Goal: Transaction & Acquisition: Register for event/course

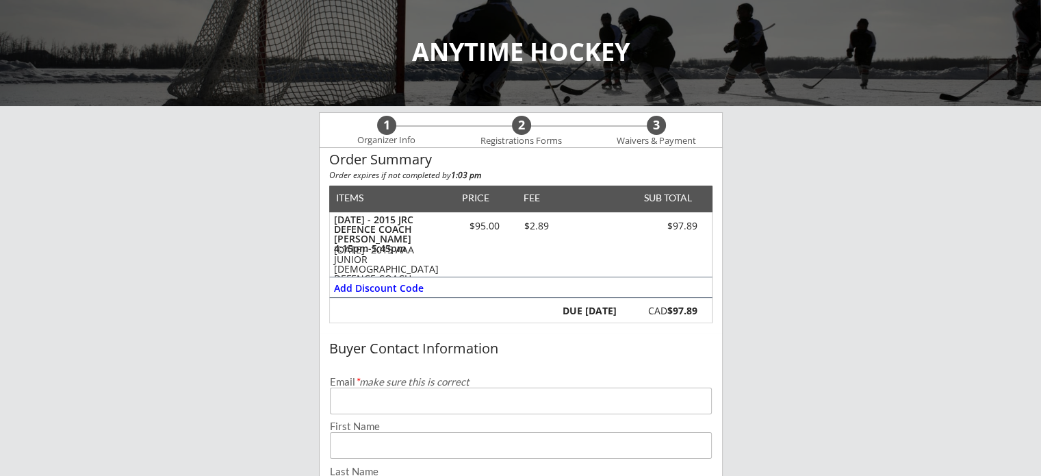
click at [368, 317] on div "DUE [DATE] CAD $97.89" at bounding box center [520, 310] width 383 height 25
click at [400, 287] on div "Add Discount Code" at bounding box center [379, 288] width 91 height 10
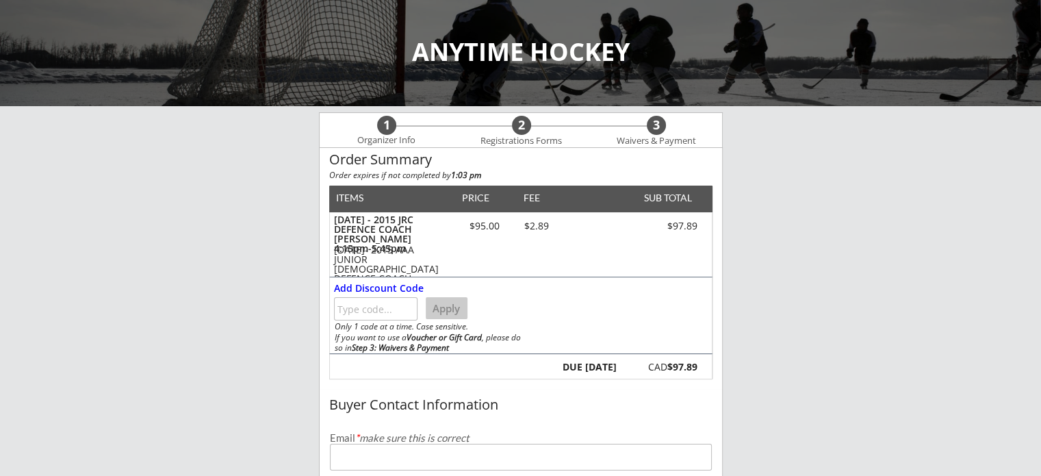
click at [468, 57] on div "ANYTIME HOCKEY" at bounding box center [521, 52] width 1014 height 25
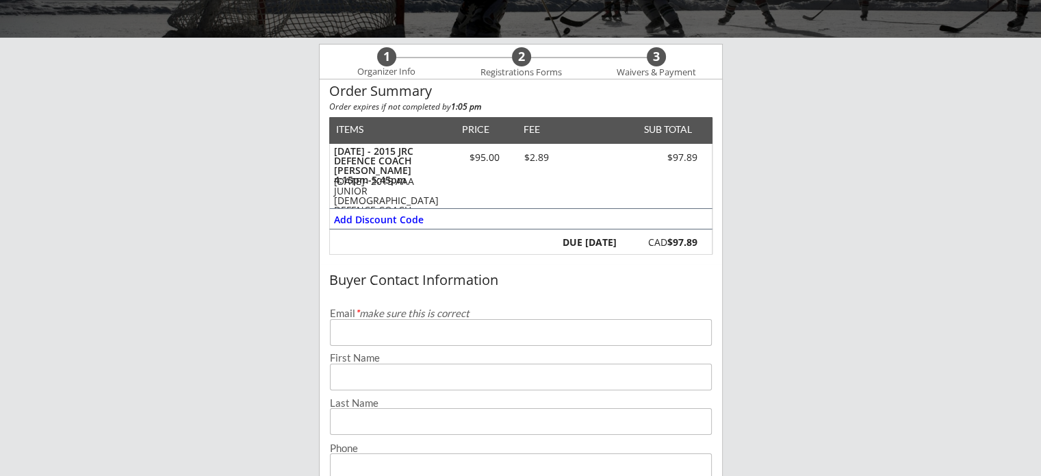
click at [543, 325] on input "email" at bounding box center [521, 332] width 382 height 27
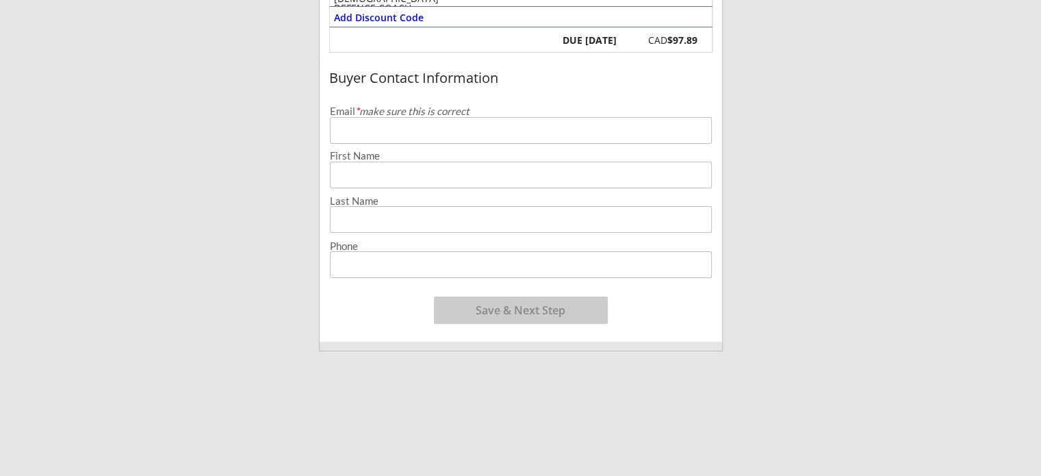
scroll to position [274, 0]
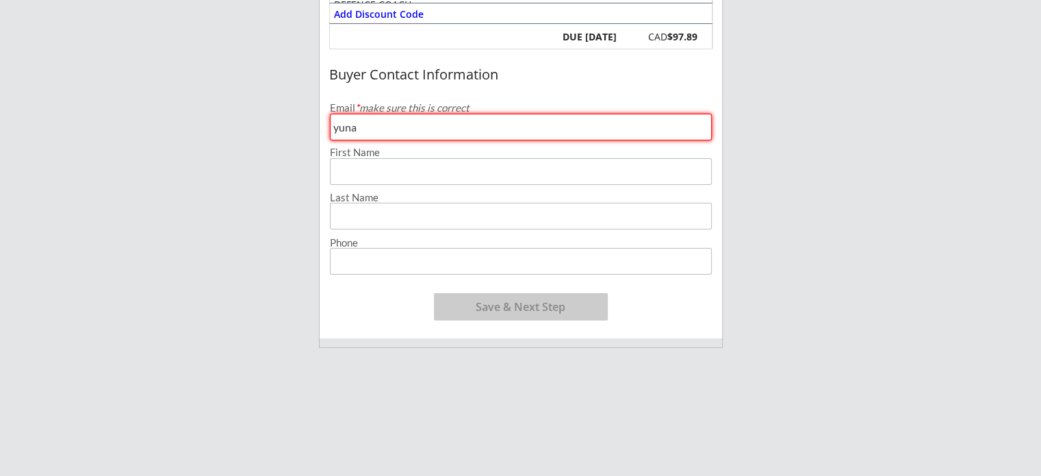
click at [375, 131] on input "yuna" at bounding box center [521, 127] width 382 height 27
type input "yuna82124@gmail.com"
click at [389, 161] on input "input" at bounding box center [521, 171] width 382 height 27
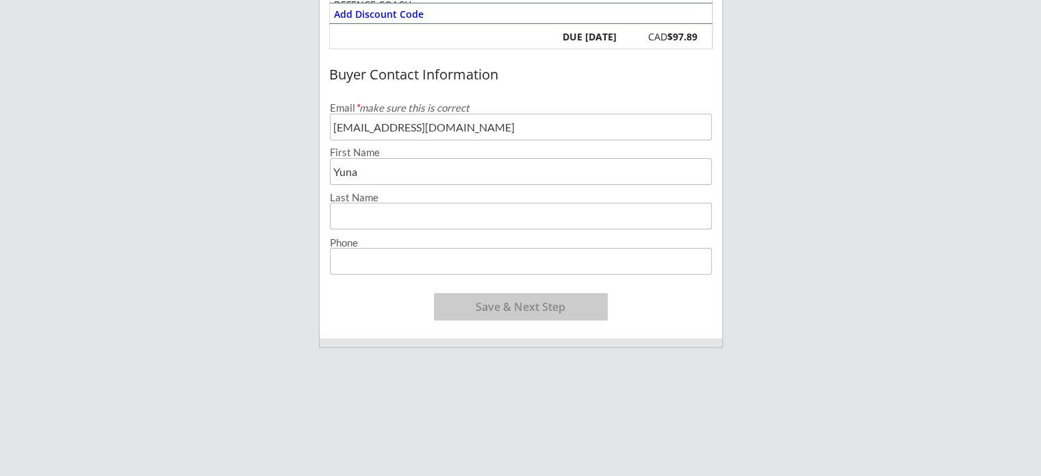
type input "Yuna"
drag, startPoint x: 396, startPoint y: 203, endPoint x: 393, endPoint y: 210, distance: 7.7
click at [393, 210] on input "input" at bounding box center [521, 216] width 382 height 27
type input "Kim"
click at [376, 253] on input "input" at bounding box center [521, 261] width 382 height 27
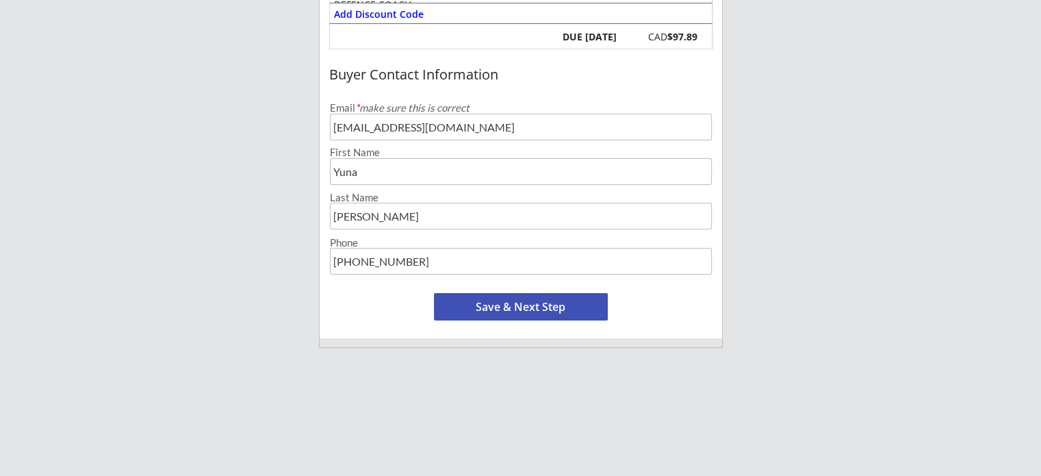
type input "(416) 989-6035"
click at [483, 314] on button "Save & Next Step" at bounding box center [521, 306] width 174 height 27
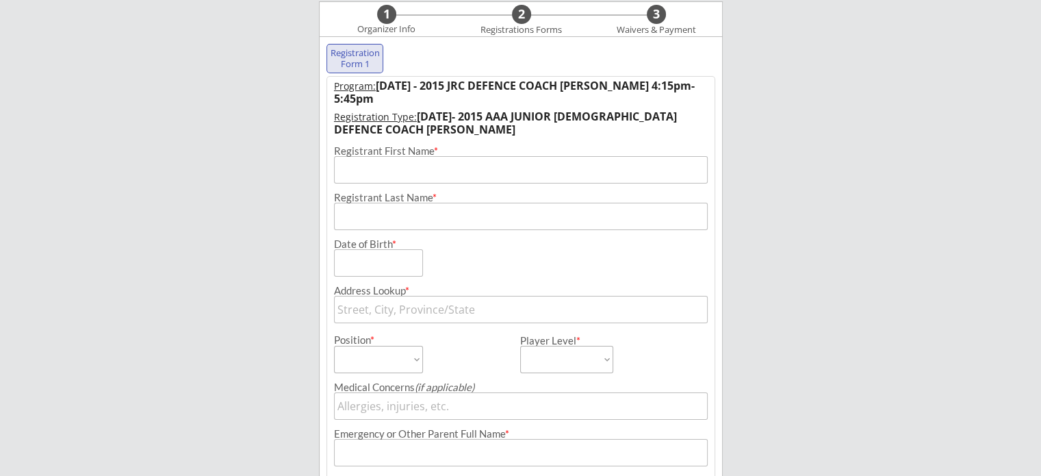
scroll to position [99, 0]
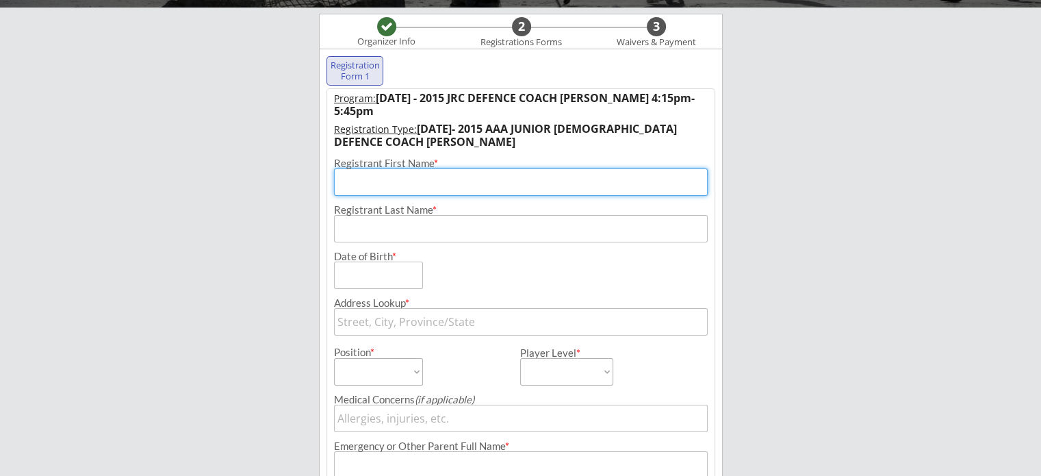
click at [489, 177] on input "input" at bounding box center [521, 181] width 374 height 27
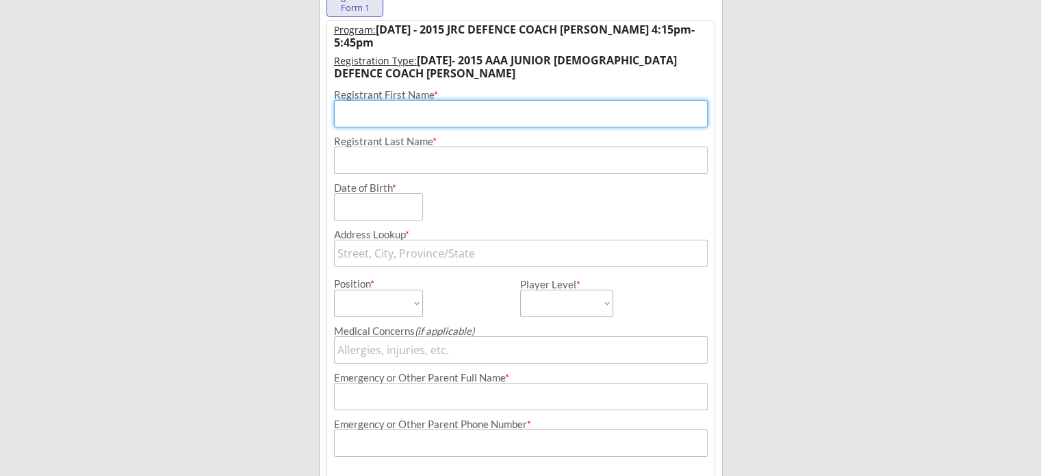
scroll to position [143, 0]
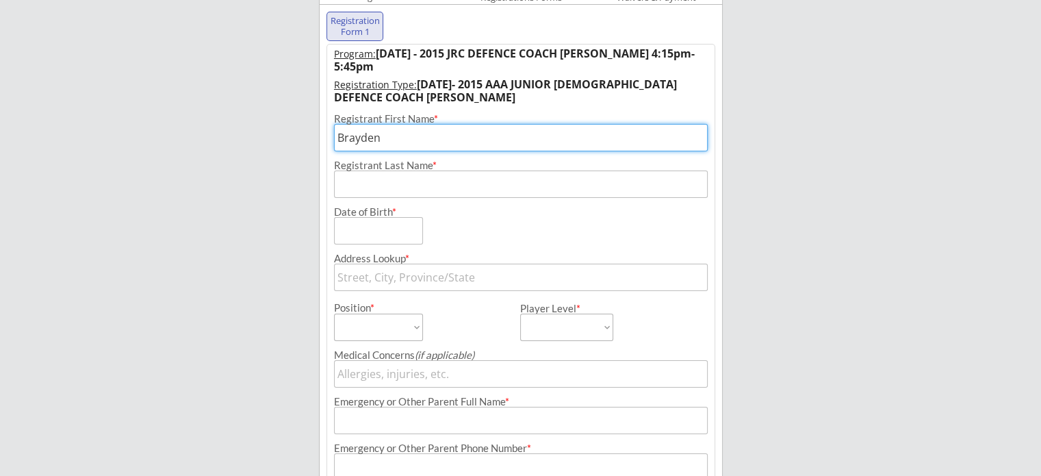
click at [587, 144] on input "input" at bounding box center [521, 137] width 374 height 27
type input "Brayden"
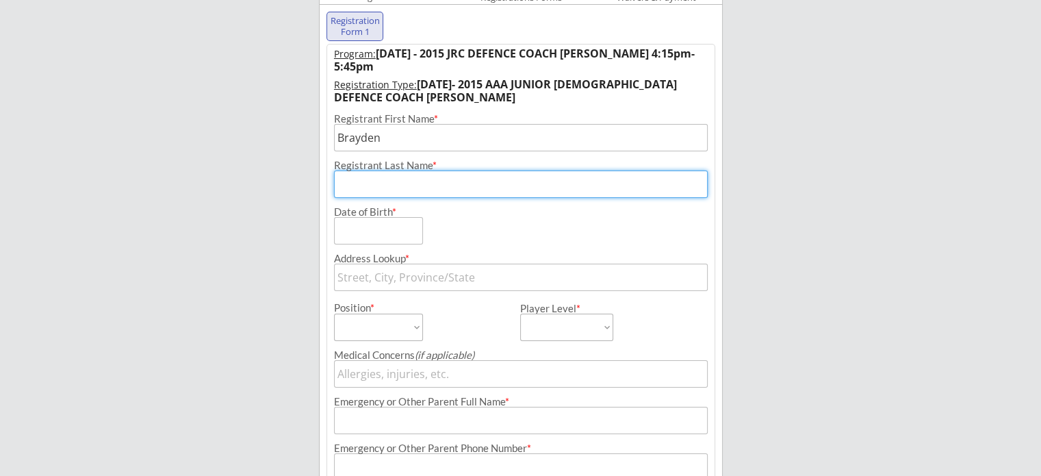
click at [561, 181] on input "input" at bounding box center [521, 183] width 374 height 27
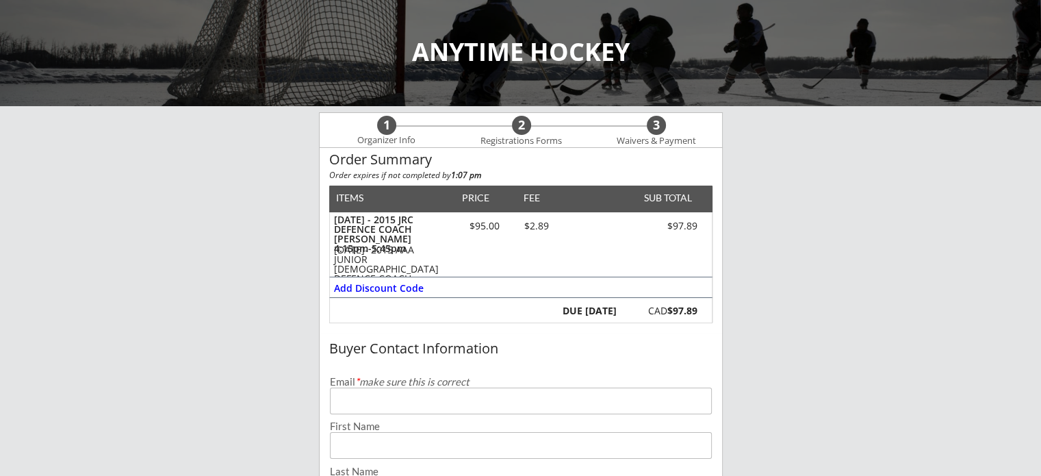
click at [420, 410] on input "email" at bounding box center [521, 400] width 382 height 27
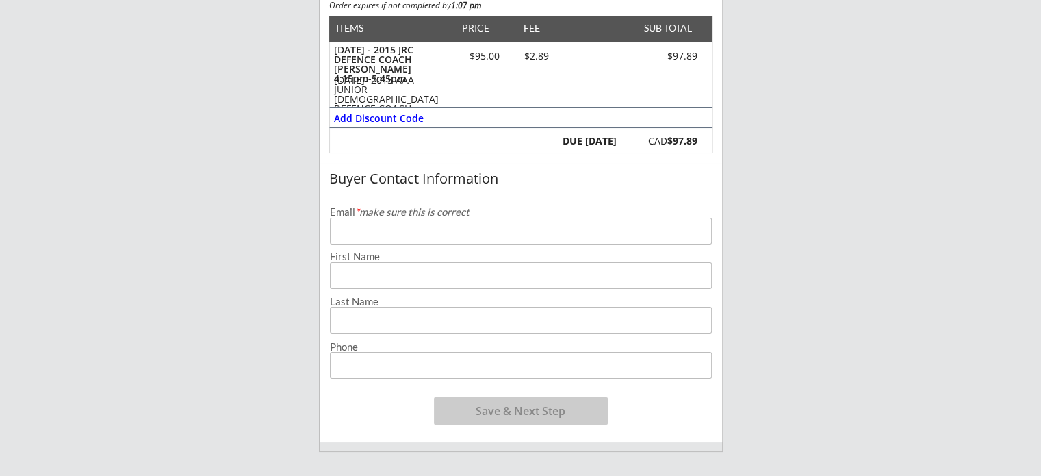
scroll to position [205, 0]
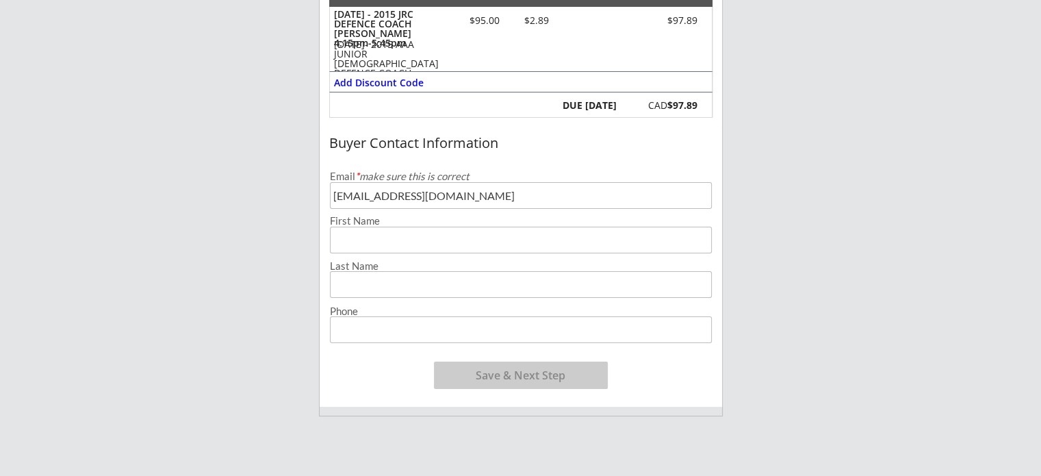
type input "yuna82124@gmail.com"
drag, startPoint x: 407, startPoint y: 224, endPoint x: 400, endPoint y: 240, distance: 17.4
click at [405, 229] on div "First Name" at bounding box center [521, 235] width 402 height 38
click at [397, 244] on input "input" at bounding box center [521, 240] width 382 height 27
type input "Yuna"
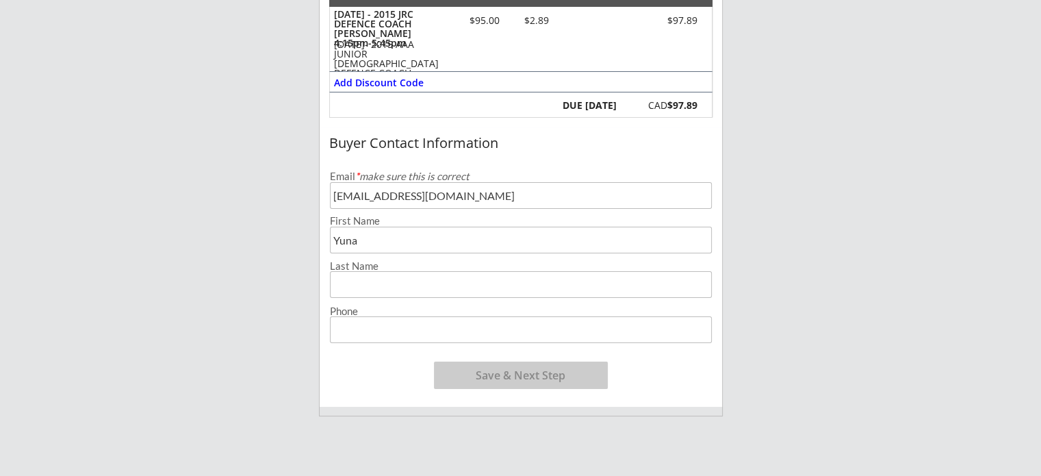
click at [385, 276] on input "input" at bounding box center [521, 284] width 382 height 27
type input "Kim"
click at [378, 329] on input "input" at bounding box center [521, 329] width 382 height 27
type input "(416) 989-6035"
click at [586, 276] on input "input" at bounding box center [521, 284] width 382 height 27
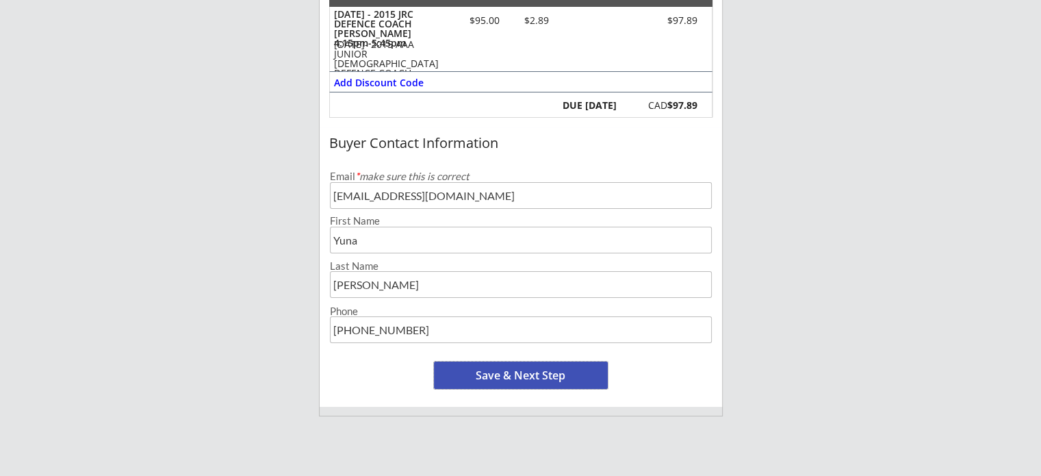
click at [530, 370] on button "Save & Next Step" at bounding box center [521, 374] width 174 height 27
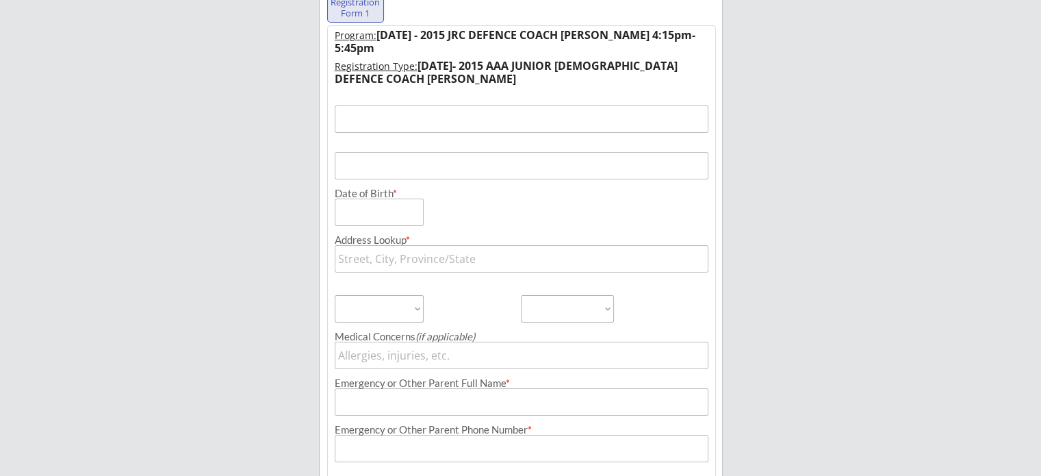
scroll to position [99, 0]
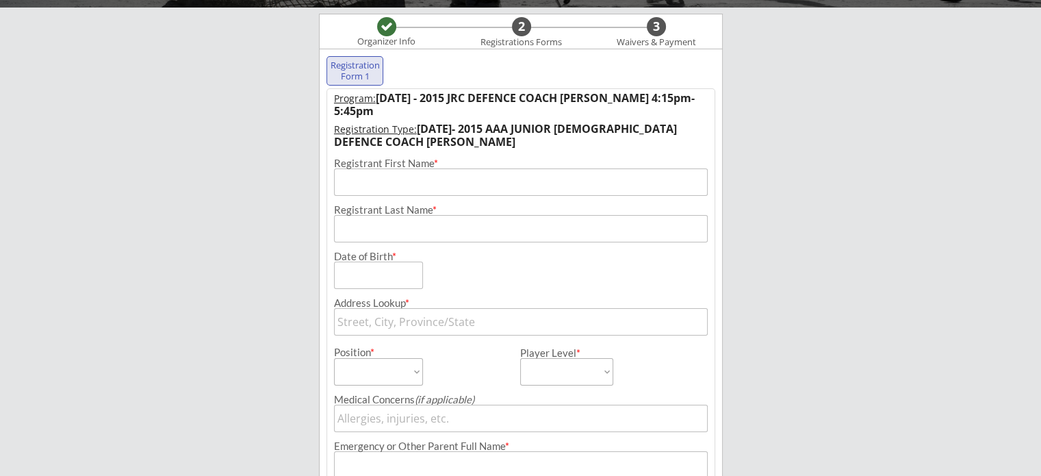
click at [400, 180] on input "input" at bounding box center [521, 181] width 374 height 27
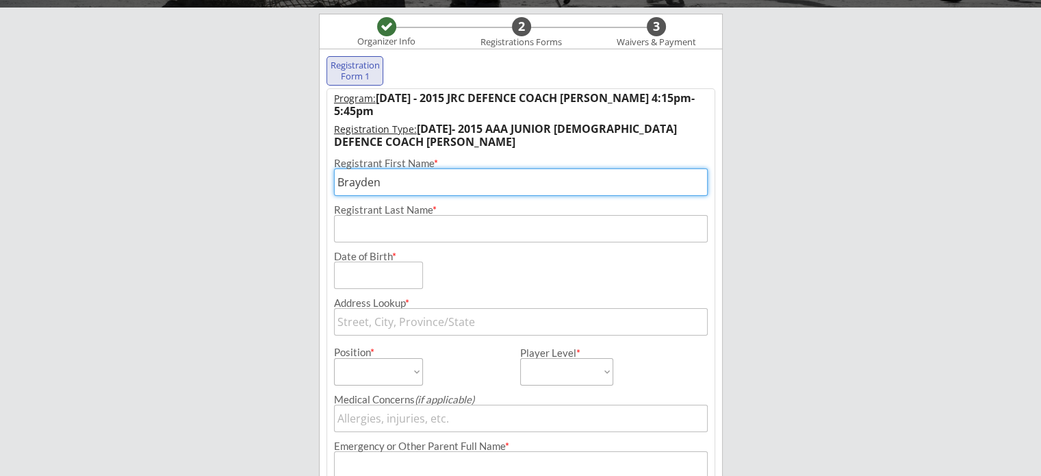
type input "Brayden"
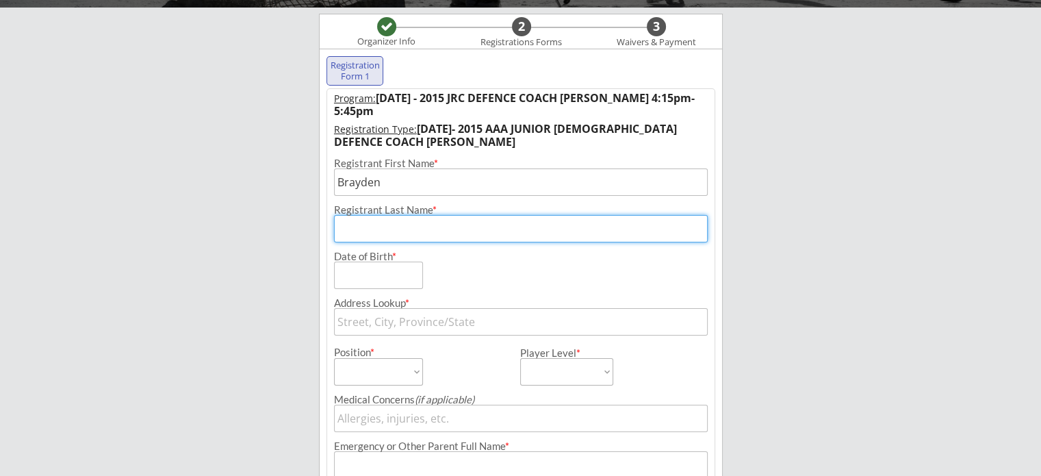
click at [396, 235] on input "input" at bounding box center [521, 228] width 374 height 27
type input "Humphrey"
click at [376, 279] on input "input" at bounding box center [378, 274] width 89 height 27
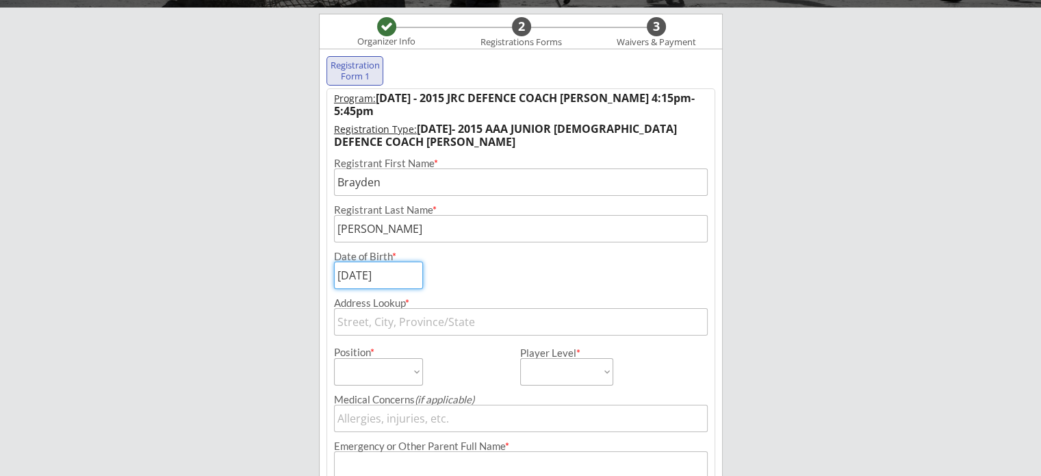
type input "03/02/2014"
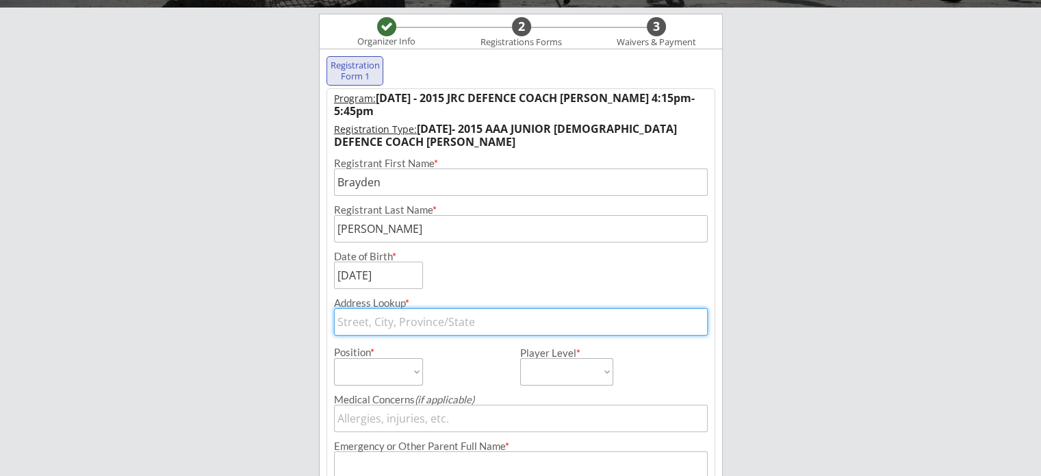
click at [372, 328] on input "text" at bounding box center [521, 321] width 374 height 27
type input "325"
type input "3250 Westchester Avenue, The Bronx, NY, USA"
type input "3257"
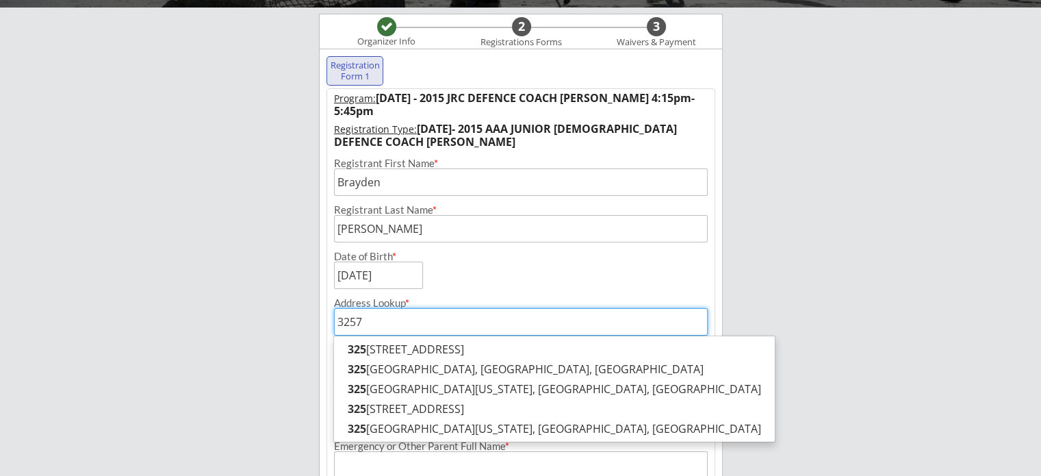
type input "3257 44th Street, Long Island City, NY, USA"
type input "3257"
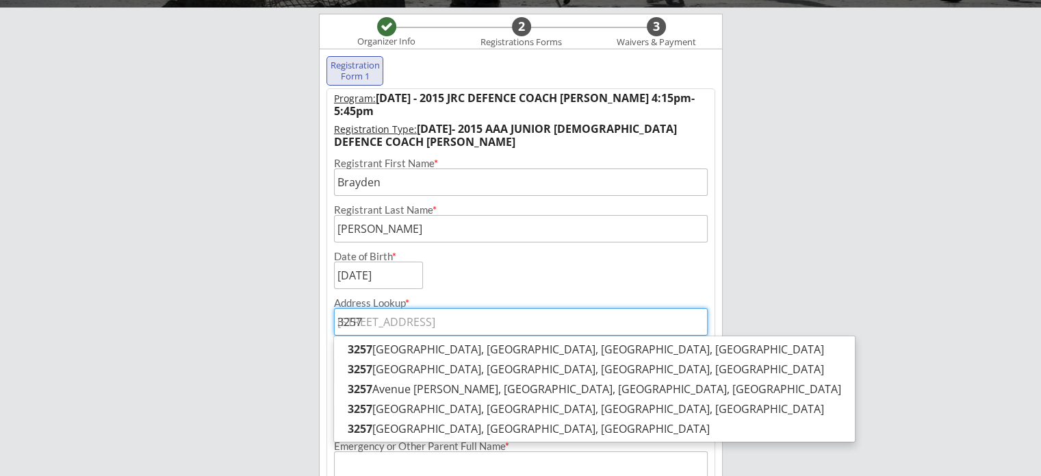
type input "3257 k"
type input "3257 kneeland Street, Lewiston, MI, USA"
type input "3257 kin"
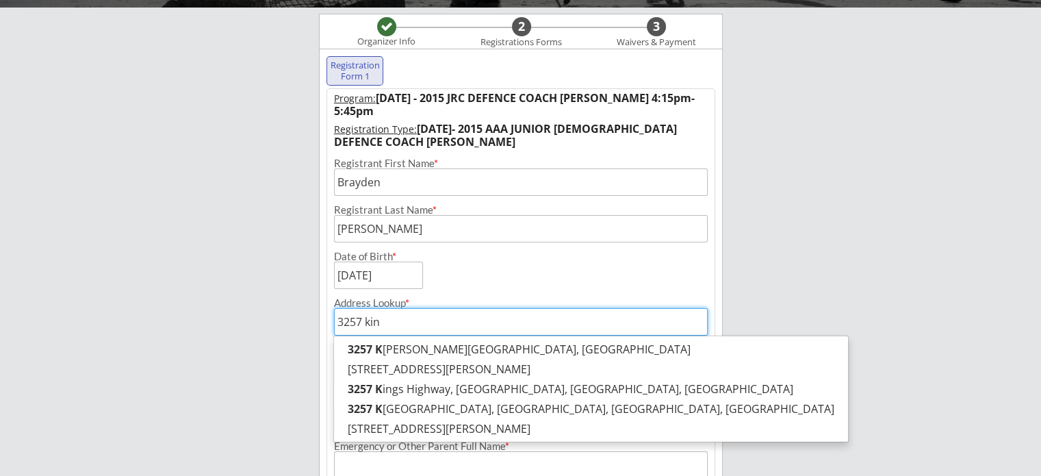
type input "3257 kings Highway, Brooklyn, NY, USA"
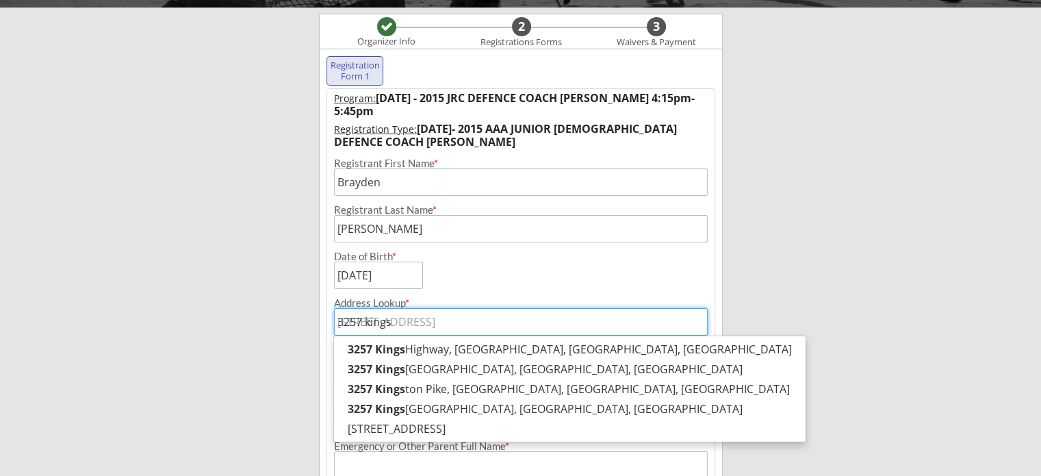
type input "3257 kings"
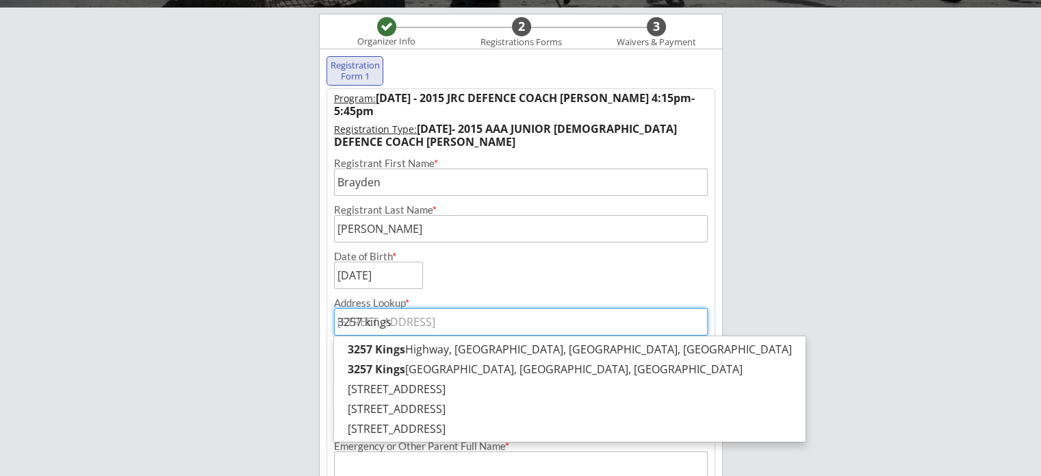
type input "3257 kings Highway, Brooklyn, NY, USA"
type input "3257 kings"
type input "3257 kings Highway, Brooklyn, NY, USA"
type input "3257 kings"
type input "3257 kings mas"
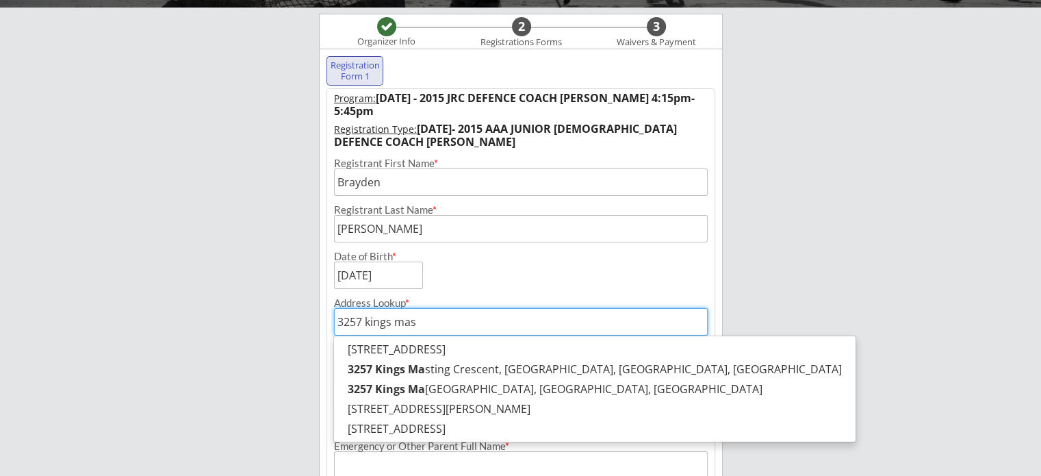
type input "3257 kings masting Crescent, Mississauga, ON, Canada"
type input "3257 kings mast"
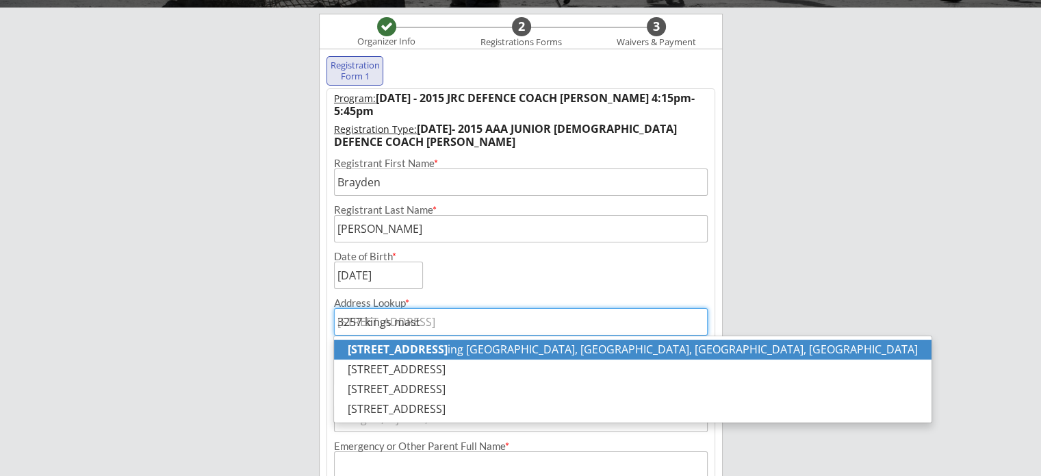
click at [404, 348] on strong "3257 Kings Mast" at bounding box center [398, 349] width 100 height 15
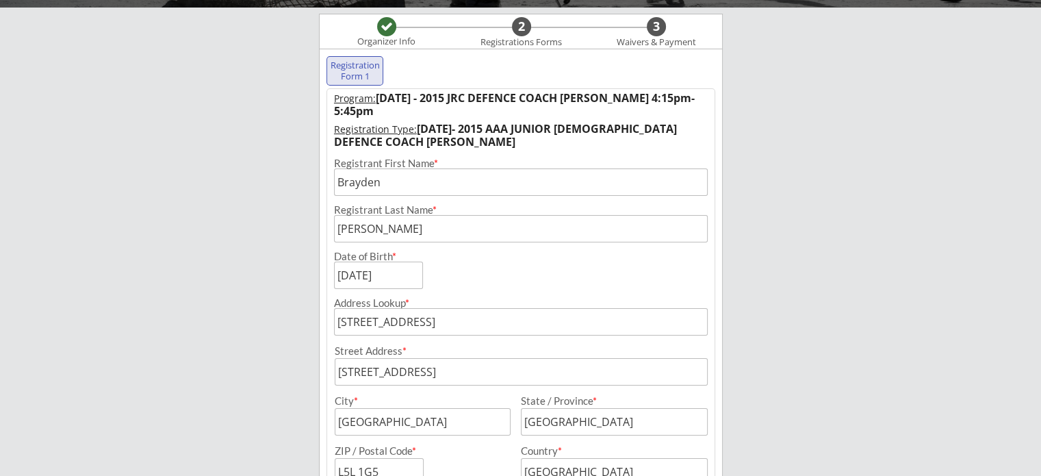
type input "3257 Kings Masting Crescent, Mississauga, ON, Canada"
click at [363, 422] on input "input" at bounding box center [423, 421] width 176 height 27
click at [667, 333] on input "3257 Kings Masting Crescent, Mississauga, ON, Canada" at bounding box center [521, 321] width 374 height 27
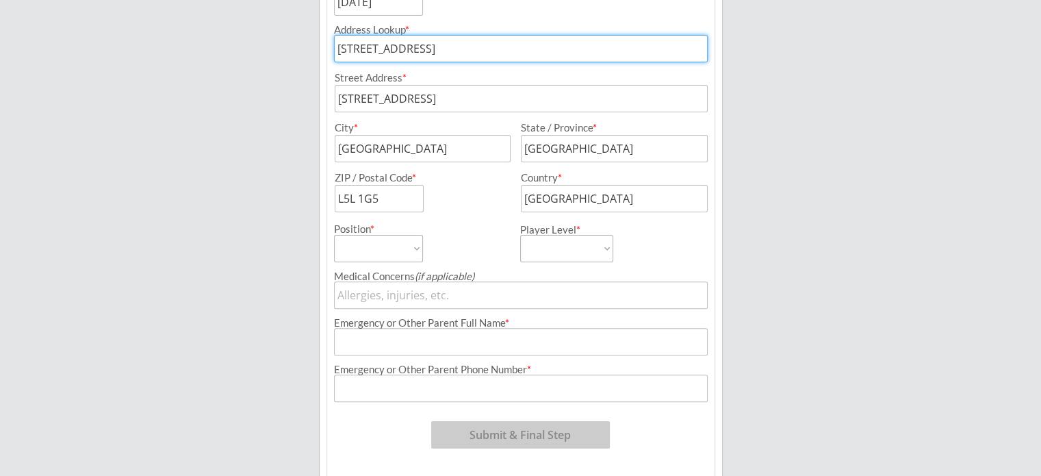
scroll to position [372, 0]
click at [407, 240] on select "Forward Defense Goalie" at bounding box center [378, 247] width 89 height 27
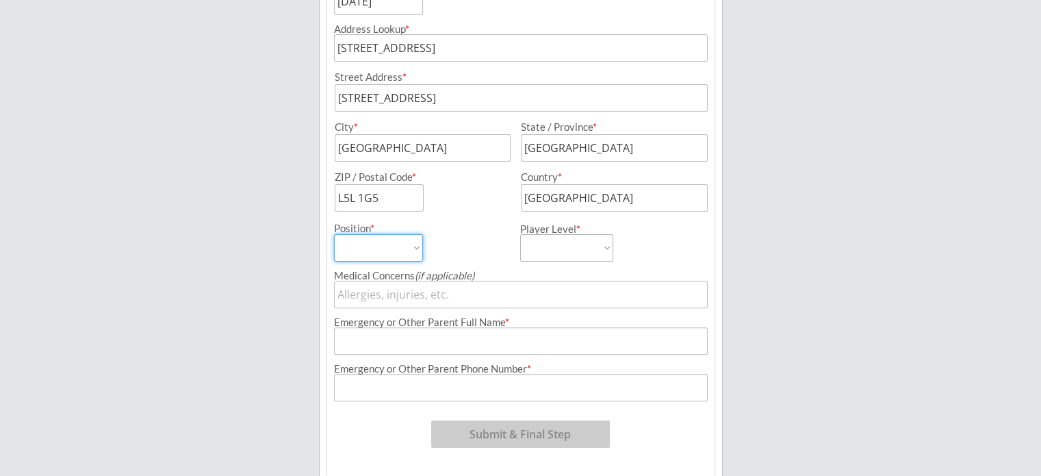
select select ""Defense""
click at [334, 234] on select "Forward Defense Goalie" at bounding box center [378, 247] width 89 height 27
click at [576, 236] on select "Level of Hockey Played HOUSE LEAGUE A AA AAA" at bounding box center [566, 247] width 93 height 27
select select ""AA""
click at [520, 234] on select "Level of Hockey Played HOUSE LEAGUE A AA AAA" at bounding box center [566, 247] width 93 height 27
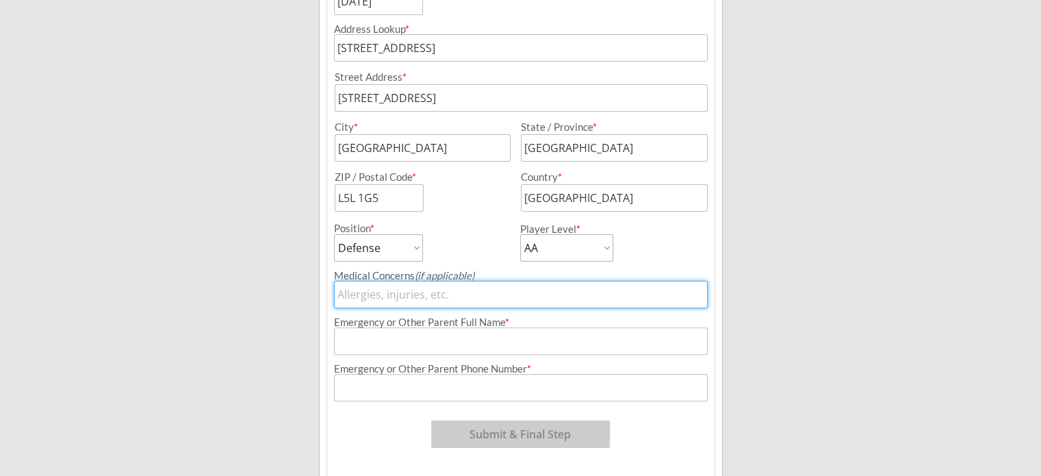
click at [470, 291] on input "input" at bounding box center [521, 294] width 374 height 27
type input "nut allergy"
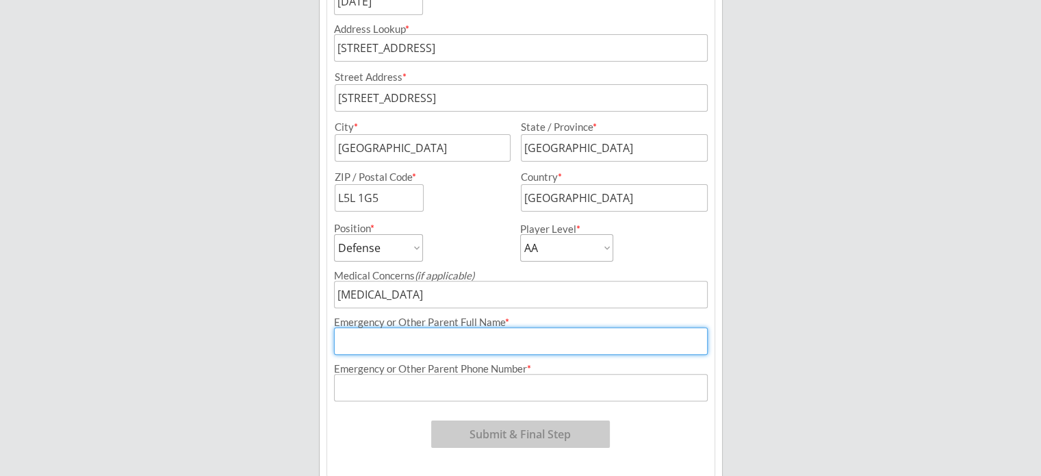
click at [523, 334] on input "input" at bounding box center [521, 340] width 374 height 27
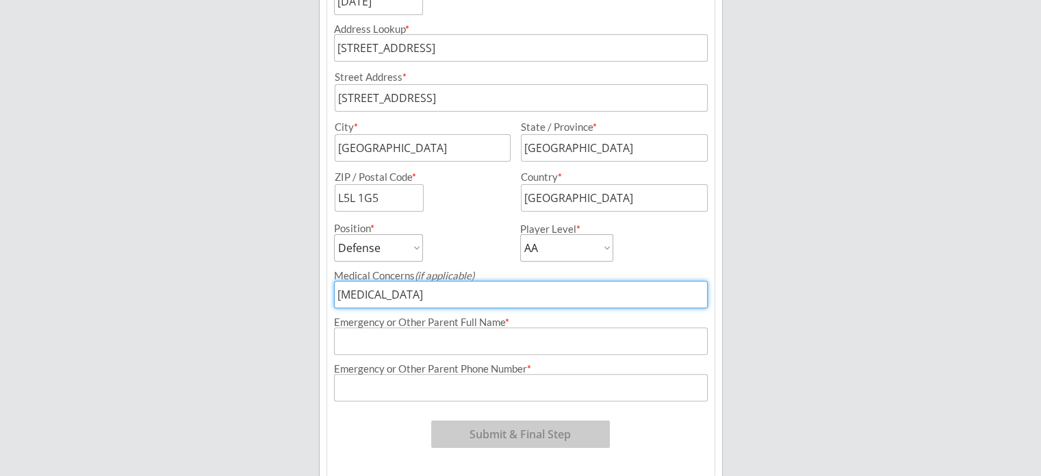
drag, startPoint x: 446, startPoint y: 306, endPoint x: 279, endPoint y: 317, distance: 167.3
click at [279, 317] on div "ANYTIME HOCKEY Organizer Info 2 Registrations Forms 3 Waivers & Payment Registr…" at bounding box center [520, 81] width 1041 height 906
click at [504, 387] on input "input" at bounding box center [521, 387] width 374 height 27
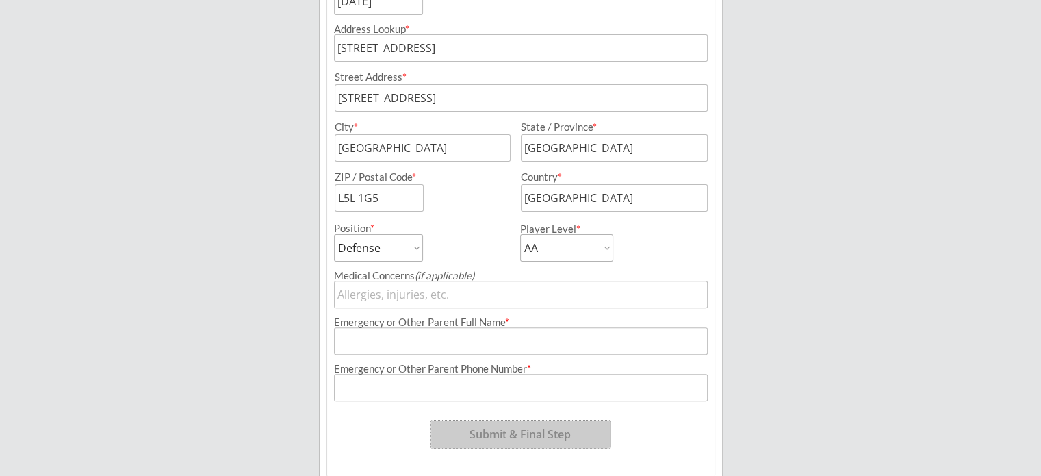
click at [496, 441] on button "Submit & Final Step" at bounding box center [520, 433] width 179 height 27
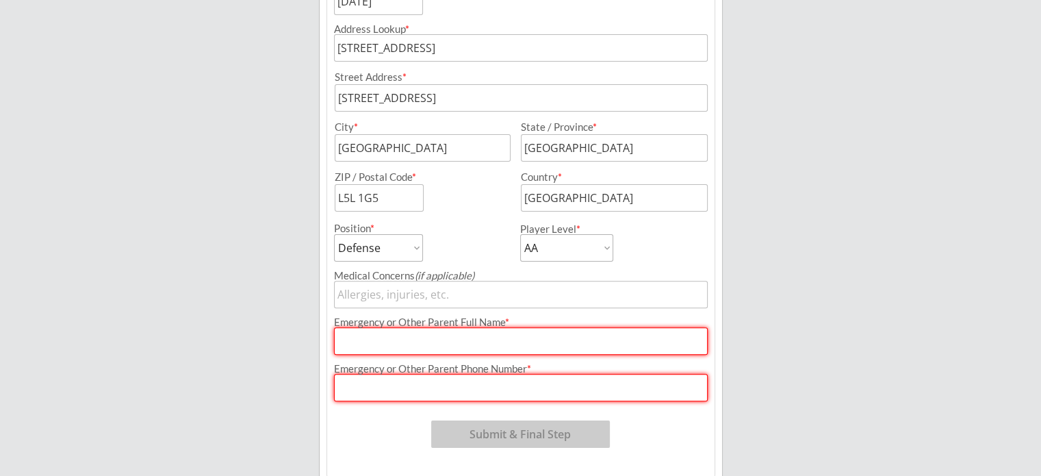
click at [552, 365] on div "Emergency or Other Parent Phone Number *" at bounding box center [521, 368] width 374 height 10
click at [571, 294] on input "input" at bounding box center [521, 294] width 374 height 27
click at [571, 295] on input "input" at bounding box center [521, 294] width 374 height 27
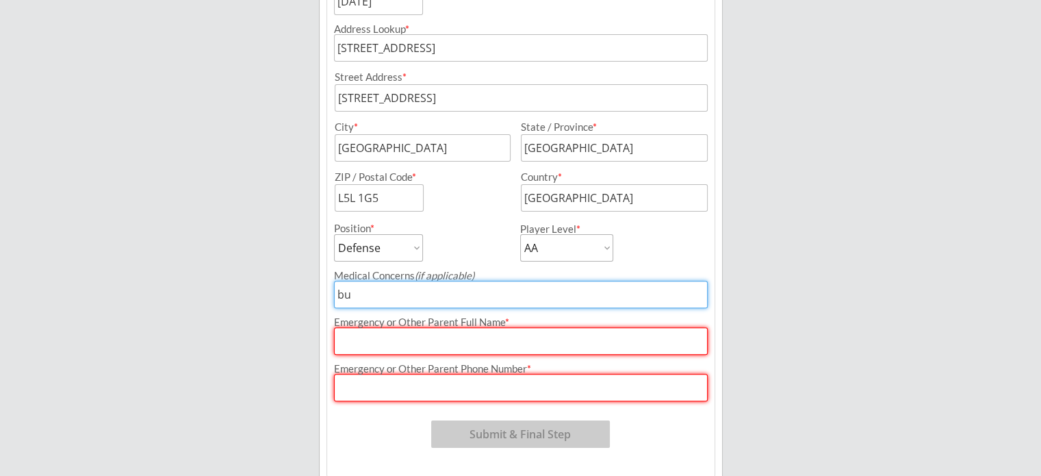
type input "b"
click at [512, 339] on input "input" at bounding box center [521, 340] width 374 height 27
click at [340, 296] on input "input" at bounding box center [521, 294] width 374 height 27
type input "peanut allergy"
click at [364, 339] on input "input" at bounding box center [521, 340] width 374 height 27
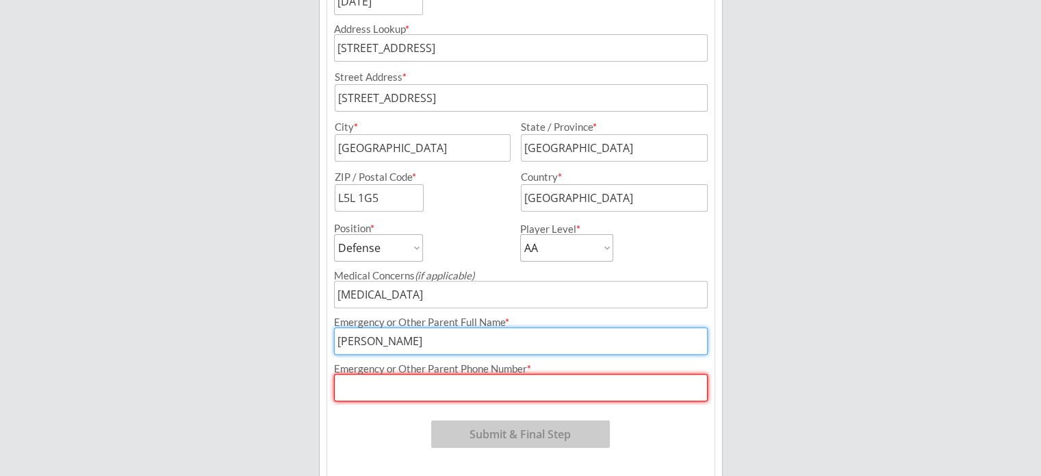
type input "Yuna Kim"
click at [409, 396] on input "input" at bounding box center [521, 387] width 374 height 27
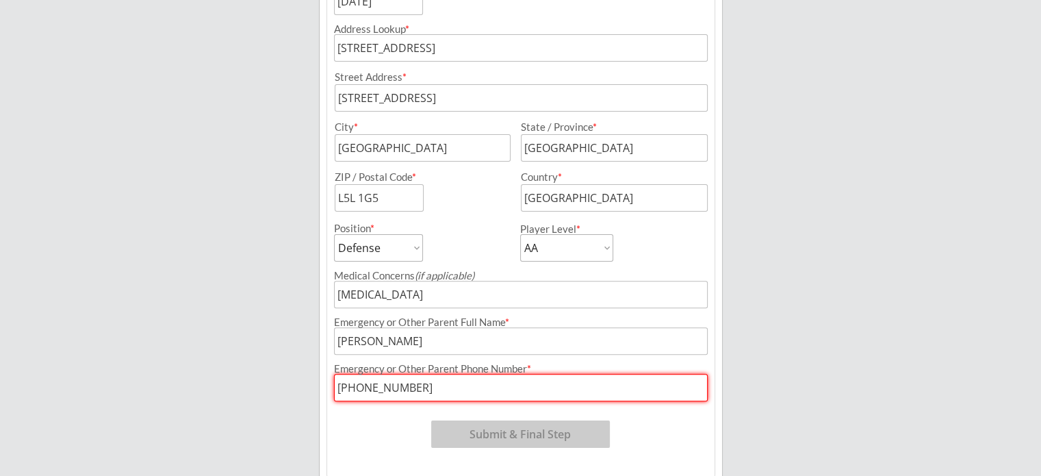
type input "(416) 989-6035"
click at [487, 409] on div "Program: SEP 4 - 2015 JRC DEFENCE COACH ADAM JAKOPIN 4:15pm-5:45pm Registration…" at bounding box center [520, 146] width 389 height 663
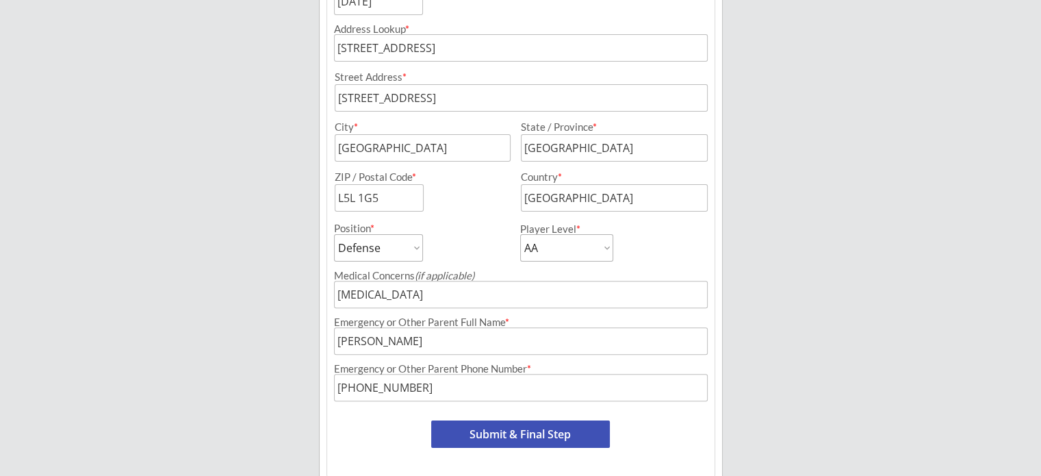
click at [490, 424] on button "Submit & Final Step" at bounding box center [520, 433] width 179 height 27
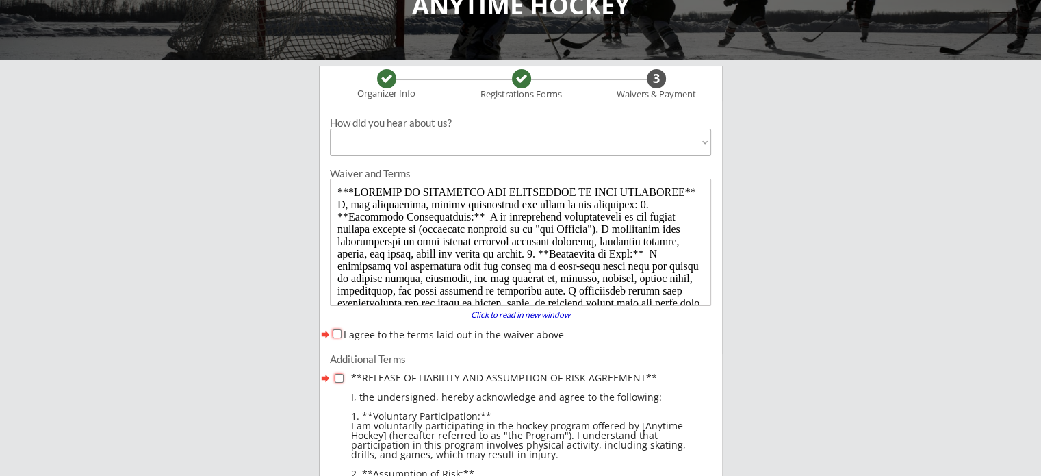
scroll to position [0, 0]
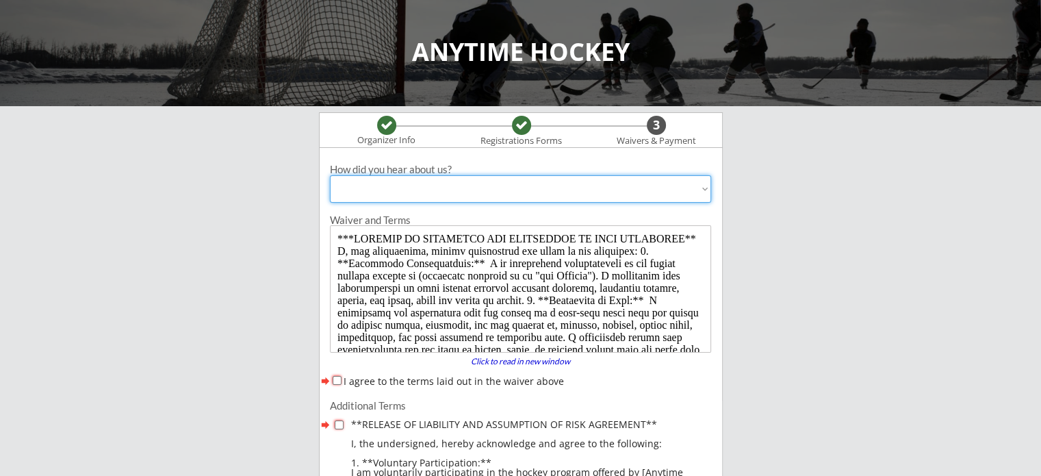
click at [435, 188] on select "Past Participant Friend / Referral / Word of Mouth Offline Advertisement (broch…" at bounding box center [520, 188] width 381 height 27
select select ""Other Social Media""
click at [330, 175] on select "Past Participant Friend / Referral / Word of Mouth Offline Advertisement (broch…" at bounding box center [520, 188] width 381 height 27
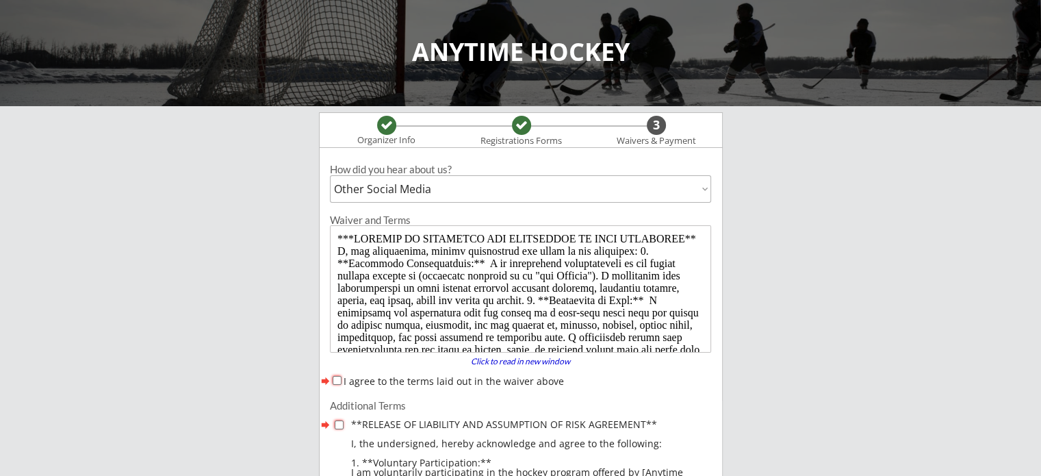
click at [386, 383] on label "I agree to the terms laid out in the waiver above" at bounding box center [454, 380] width 220 height 13
click at [342, 383] on input "I agree to the terms laid out in the waiver above" at bounding box center [337, 380] width 9 height 9
checkbox input "true"
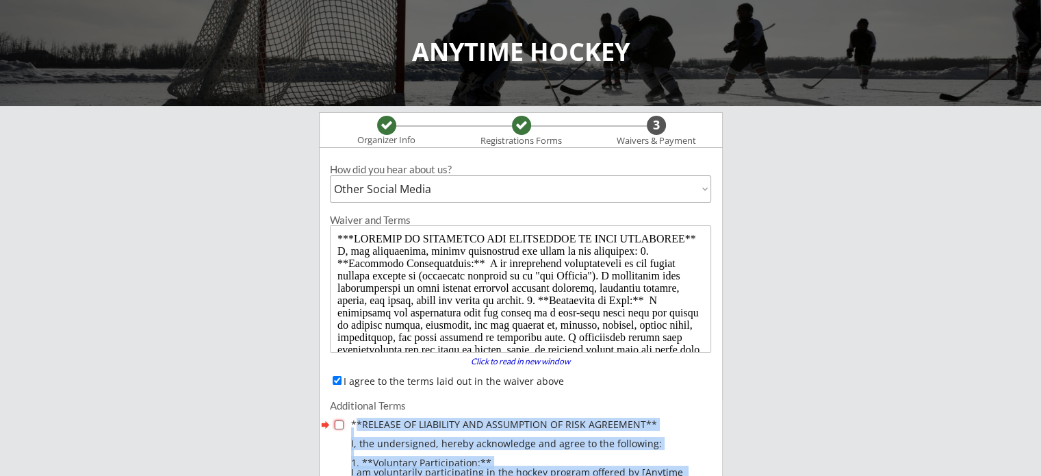
drag, startPoint x: 357, startPoint y: 418, endPoint x: 350, endPoint y: 430, distance: 13.2
click at [337, 426] on input "checkbox" at bounding box center [339, 424] width 9 height 9
checkbox input "true"
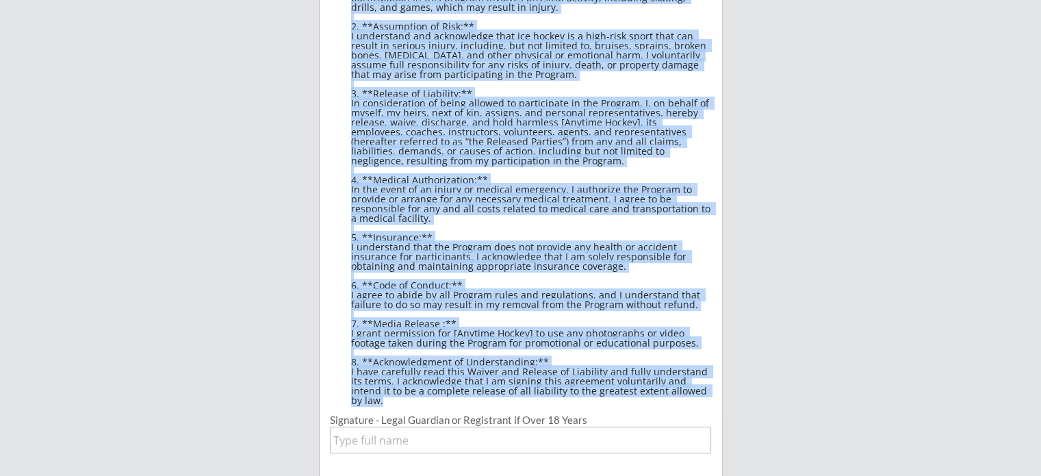
scroll to position [547, 0]
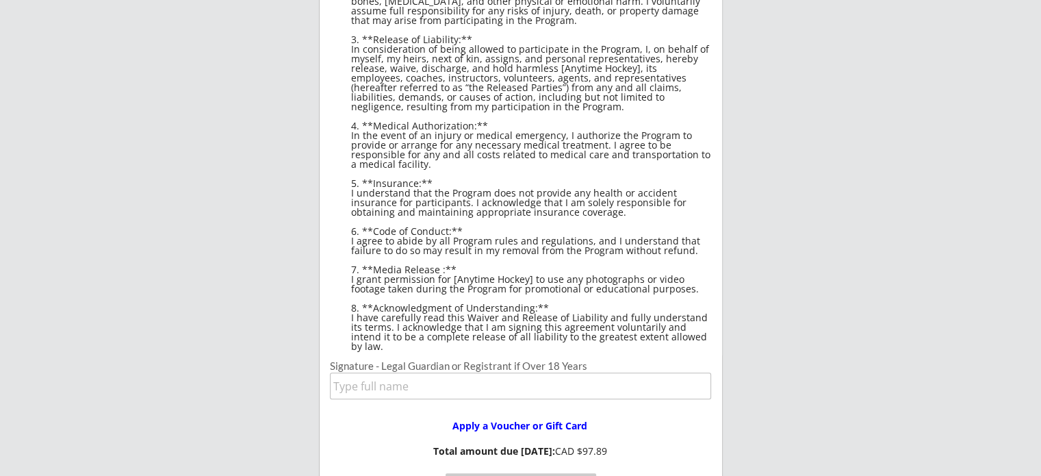
click at [389, 382] on input "input" at bounding box center [520, 385] width 381 height 27
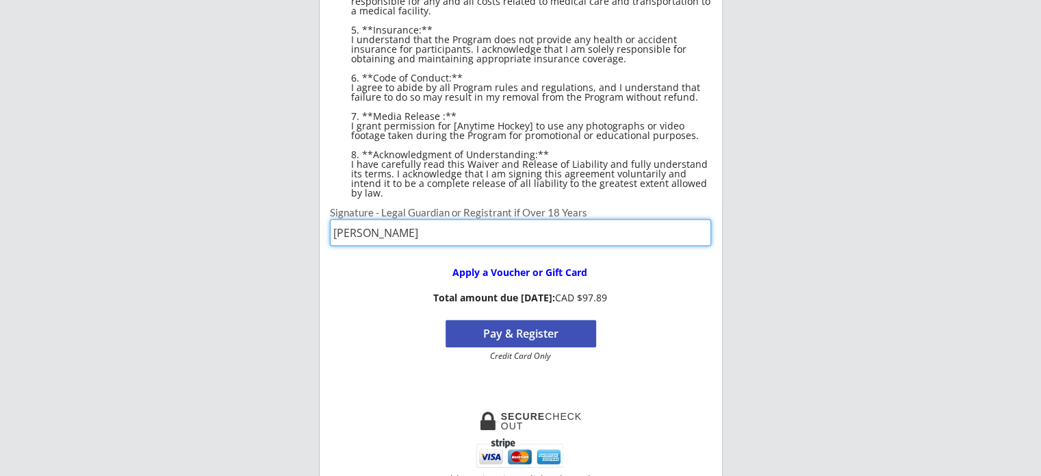
scroll to position [890, 0]
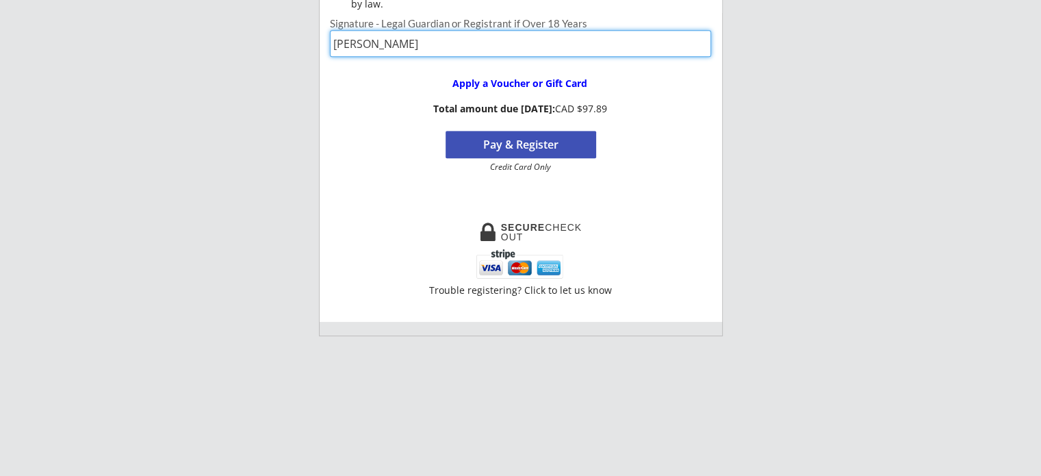
type input "Yuna Kim"
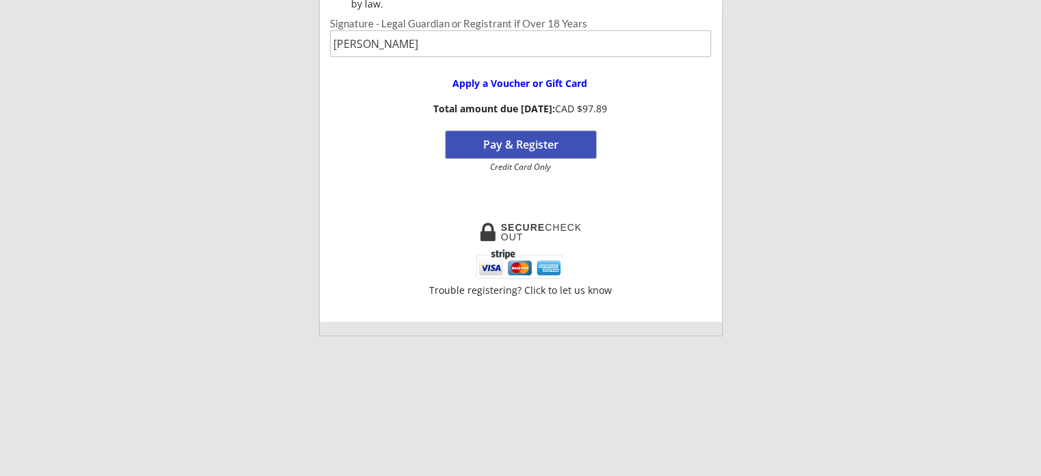
click at [557, 145] on button "Pay & Register" at bounding box center [521, 144] width 151 height 27
